Goal: Task Accomplishment & Management: Use online tool/utility

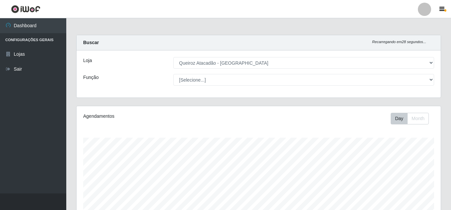
select select "462"
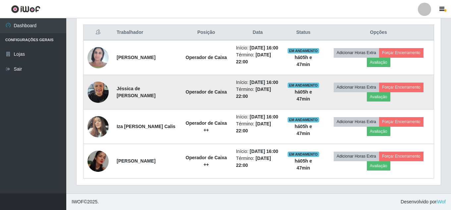
scroll to position [138, 364]
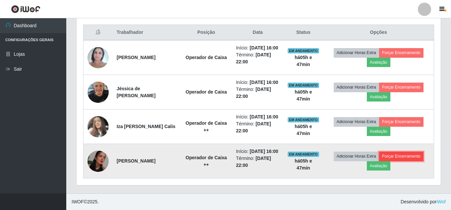
click at [397, 152] on button "Forçar Encerramento" at bounding box center [401, 156] width 44 height 9
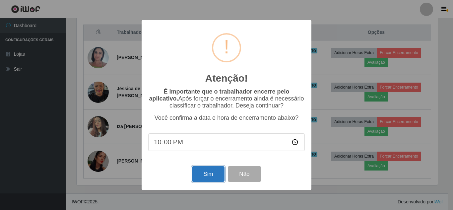
click at [217, 180] on button "Sim" at bounding box center [208, 174] width 32 height 16
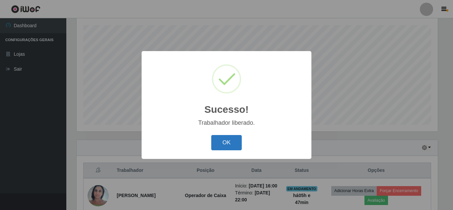
click at [226, 147] on button "OK" at bounding box center [226, 143] width 31 height 16
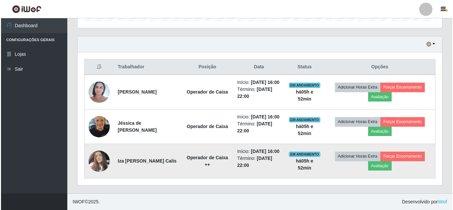
scroll to position [237, 0]
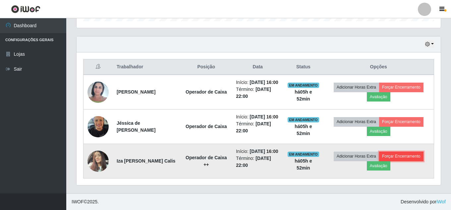
click at [413, 154] on button "Forçar Encerramento" at bounding box center [401, 156] width 44 height 9
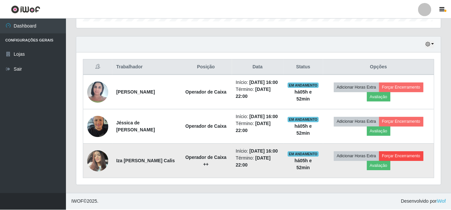
scroll to position [138, 361]
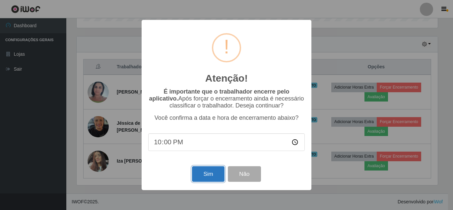
click at [215, 175] on button "Sim" at bounding box center [208, 174] width 32 height 16
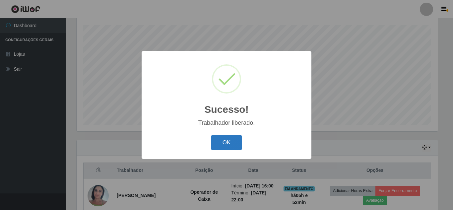
click at [227, 137] on button "OK" at bounding box center [226, 143] width 31 height 16
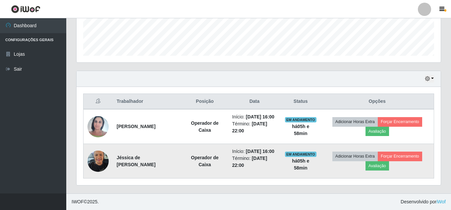
scroll to position [195, 0]
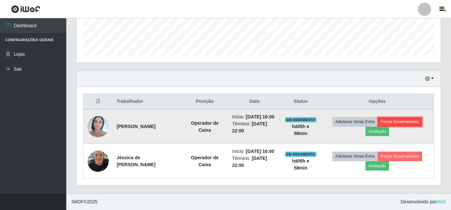
click at [409, 117] on button "Forçar Encerramento" at bounding box center [400, 121] width 44 height 9
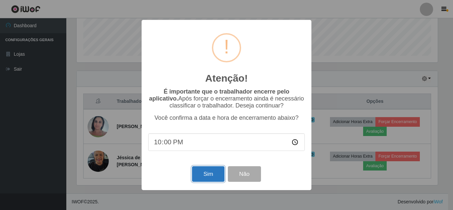
click at [206, 172] on button "Sim" at bounding box center [208, 174] width 32 height 16
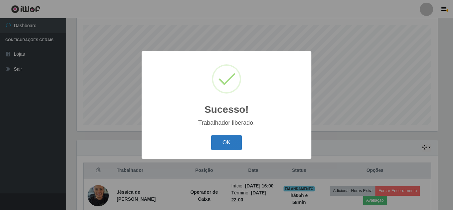
click at [224, 143] on button "OK" at bounding box center [226, 143] width 31 height 16
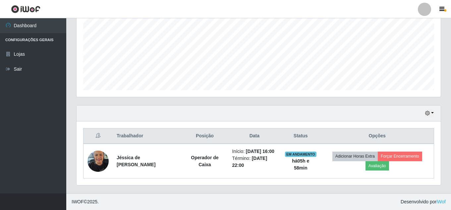
scroll to position [154, 0]
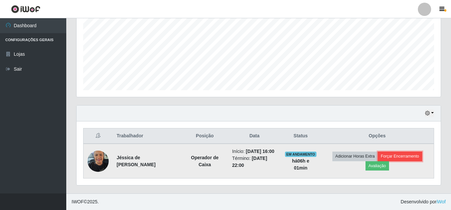
click at [408, 152] on button "Forçar Encerramento" at bounding box center [400, 156] width 44 height 9
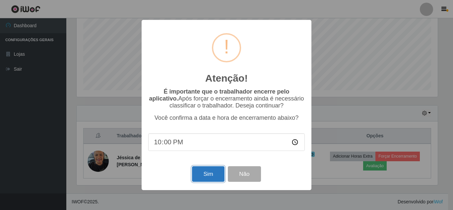
click at [217, 171] on button "Sim" at bounding box center [208, 174] width 32 height 16
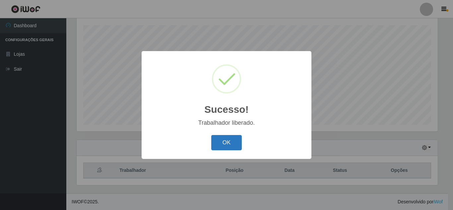
click at [236, 142] on button "OK" at bounding box center [226, 143] width 31 height 16
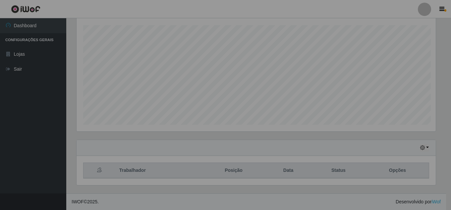
scroll to position [138, 364]
